Goal: Task Accomplishment & Management: Manage account settings

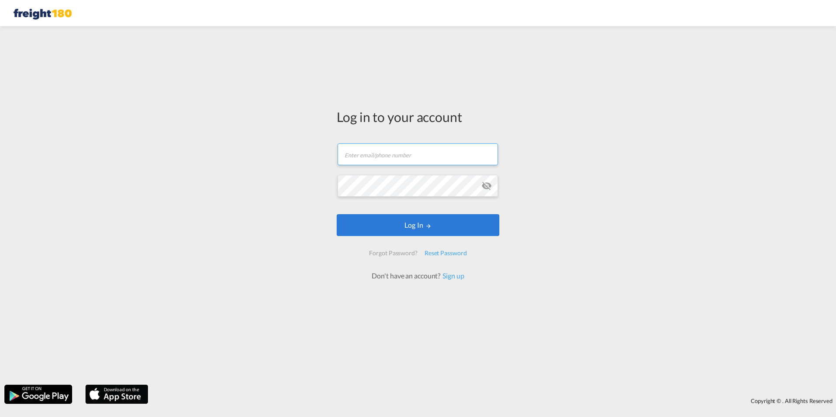
type input "[EMAIL_ADDRESS][DOMAIN_NAME]"
click at [487, 187] on md-icon "icon-eye-off" at bounding box center [486, 186] width 10 height 10
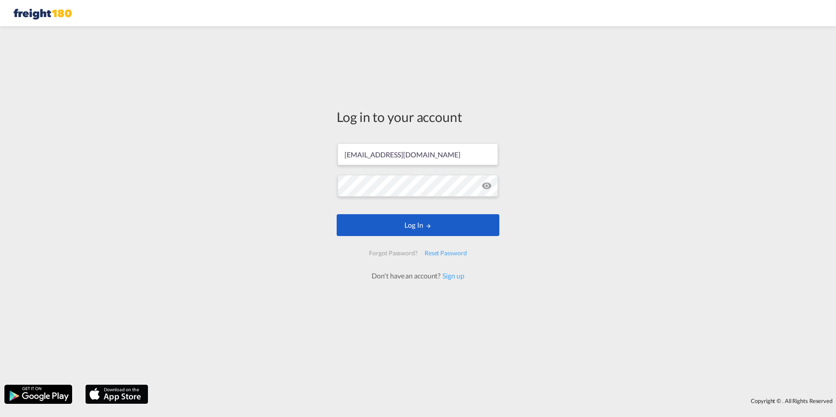
click at [432, 225] on md-icon "LOGIN" at bounding box center [429, 226] width 6 height 6
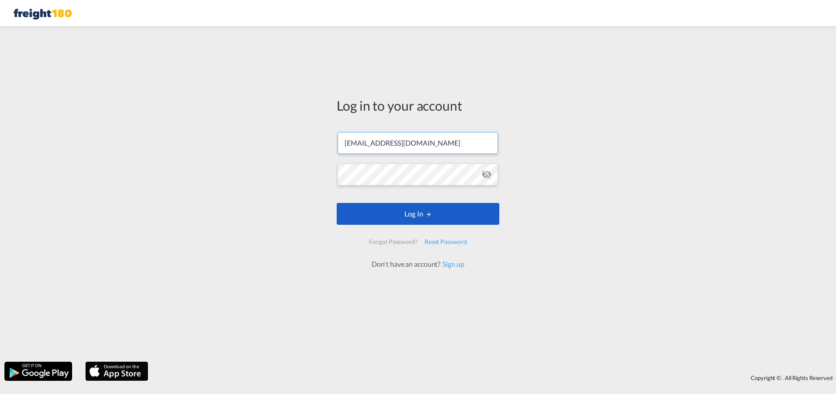
click at [369, 213] on button "Log In" at bounding box center [418, 214] width 163 height 22
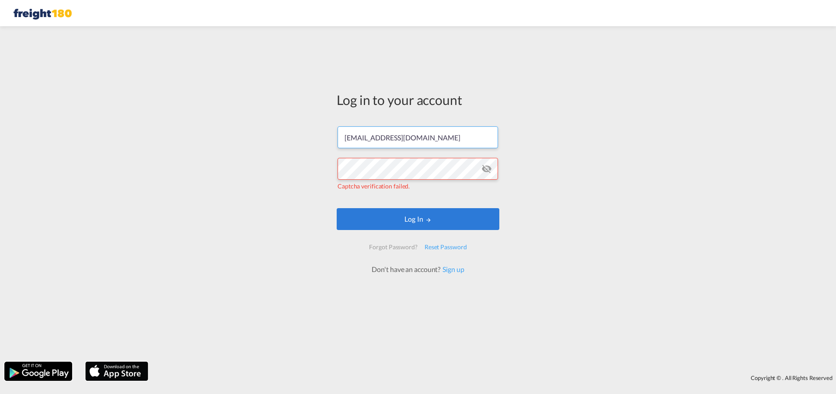
click at [375, 138] on input "orlando@freight180.com" at bounding box center [418, 137] width 160 height 22
type input "info@freight180.com"
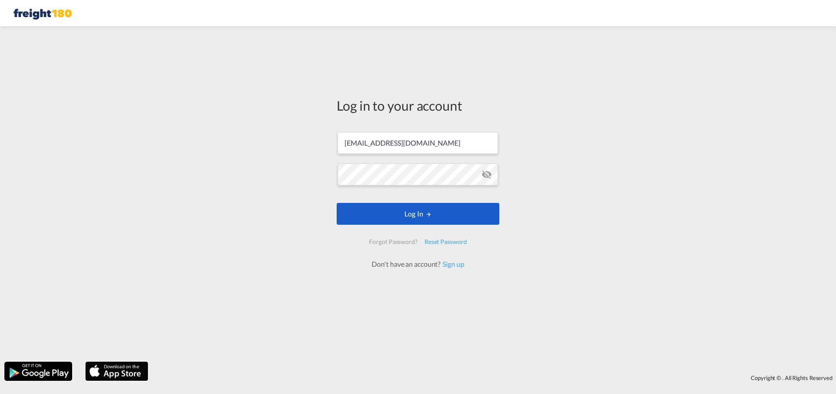
click at [394, 213] on button "Log In" at bounding box center [418, 214] width 163 height 22
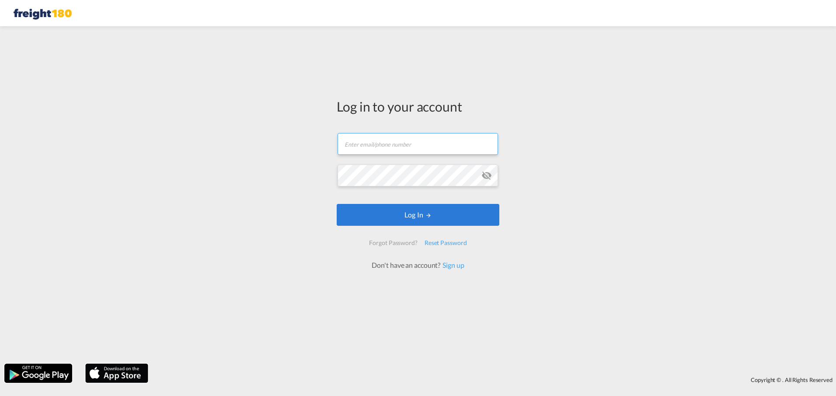
type input "orlando@freight180.com"
click at [484, 174] on md-icon "icon-eye-off" at bounding box center [486, 175] width 10 height 10
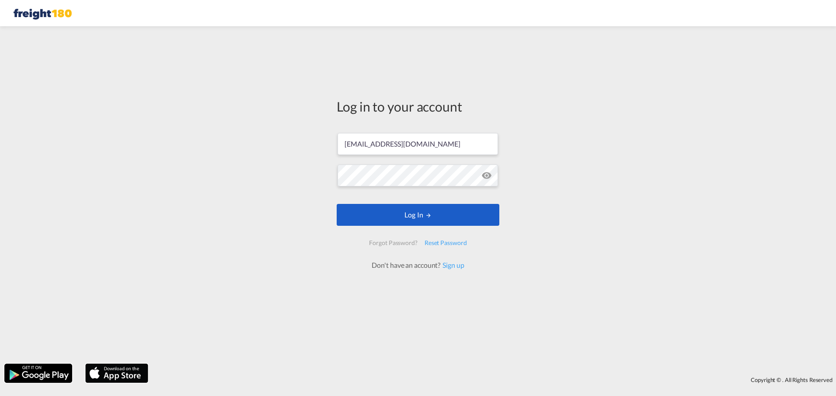
click at [434, 211] on button "Log In" at bounding box center [418, 215] width 163 height 22
